Goal: Task Accomplishment & Management: Manage account settings

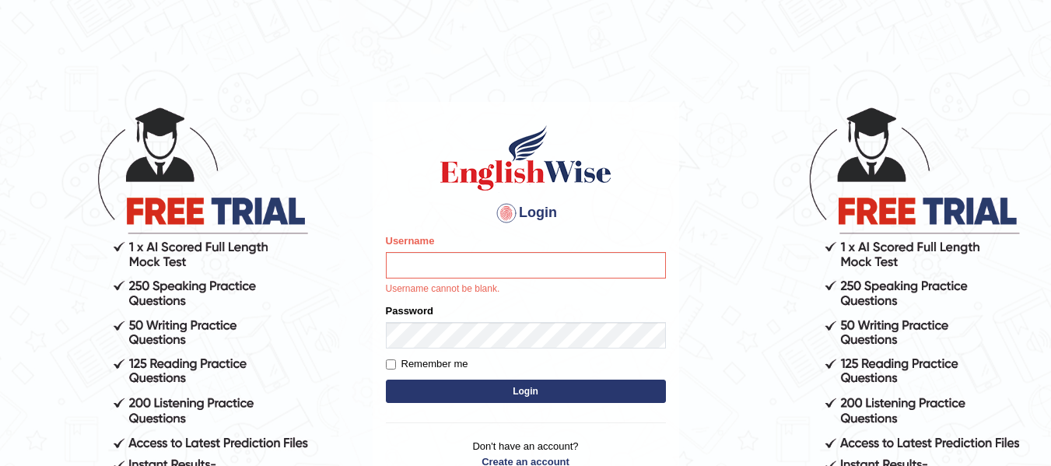
click at [528, 265] on input "Username" at bounding box center [526, 265] width 280 height 26
type input "Biagc"
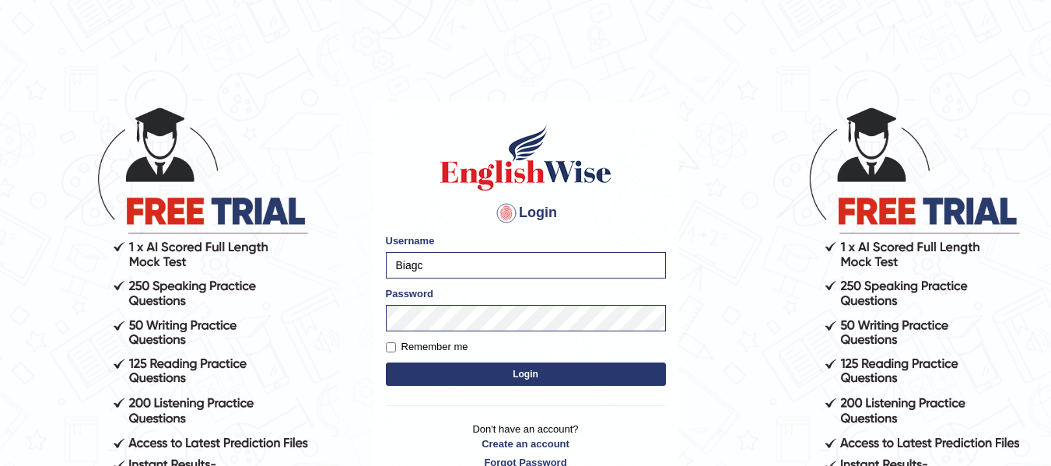
click at [527, 371] on button "Login" at bounding box center [526, 374] width 280 height 23
